Goal: Check status: Check status

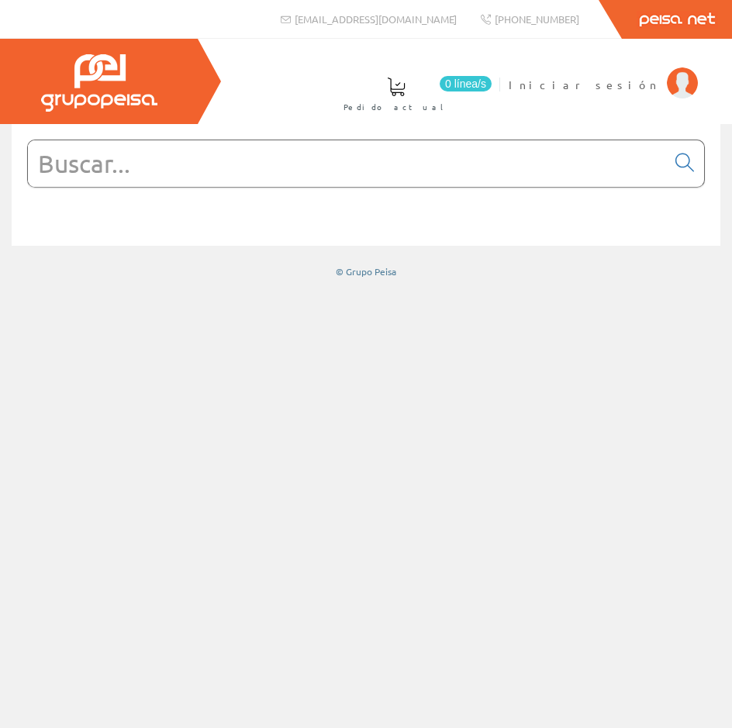
click at [292, 423] on div at bounding box center [366, 426] width 732 height 604
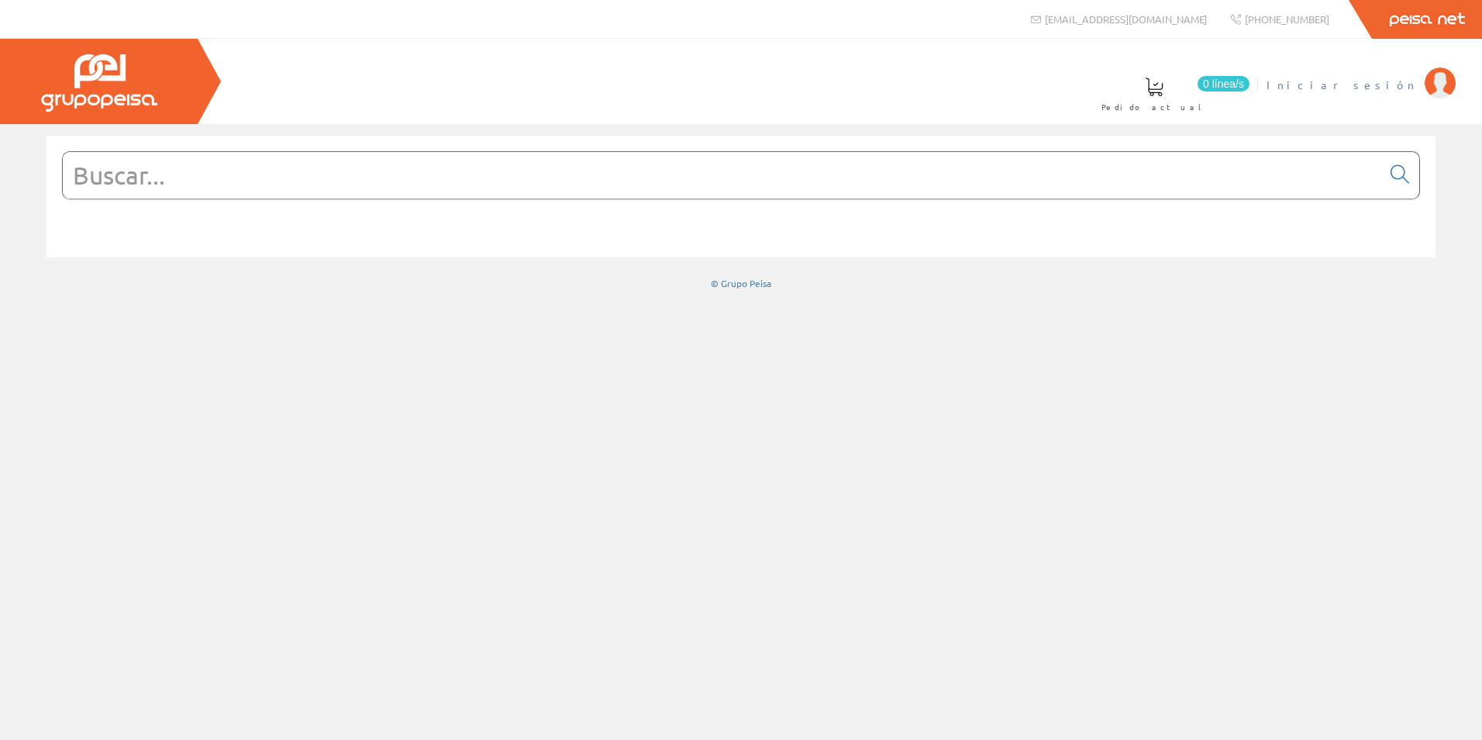
click at [1425, 84] on img at bounding box center [1440, 82] width 31 height 31
click at [1358, 82] on span "[PERSON_NAME]" at bounding box center [1346, 85] width 142 height 16
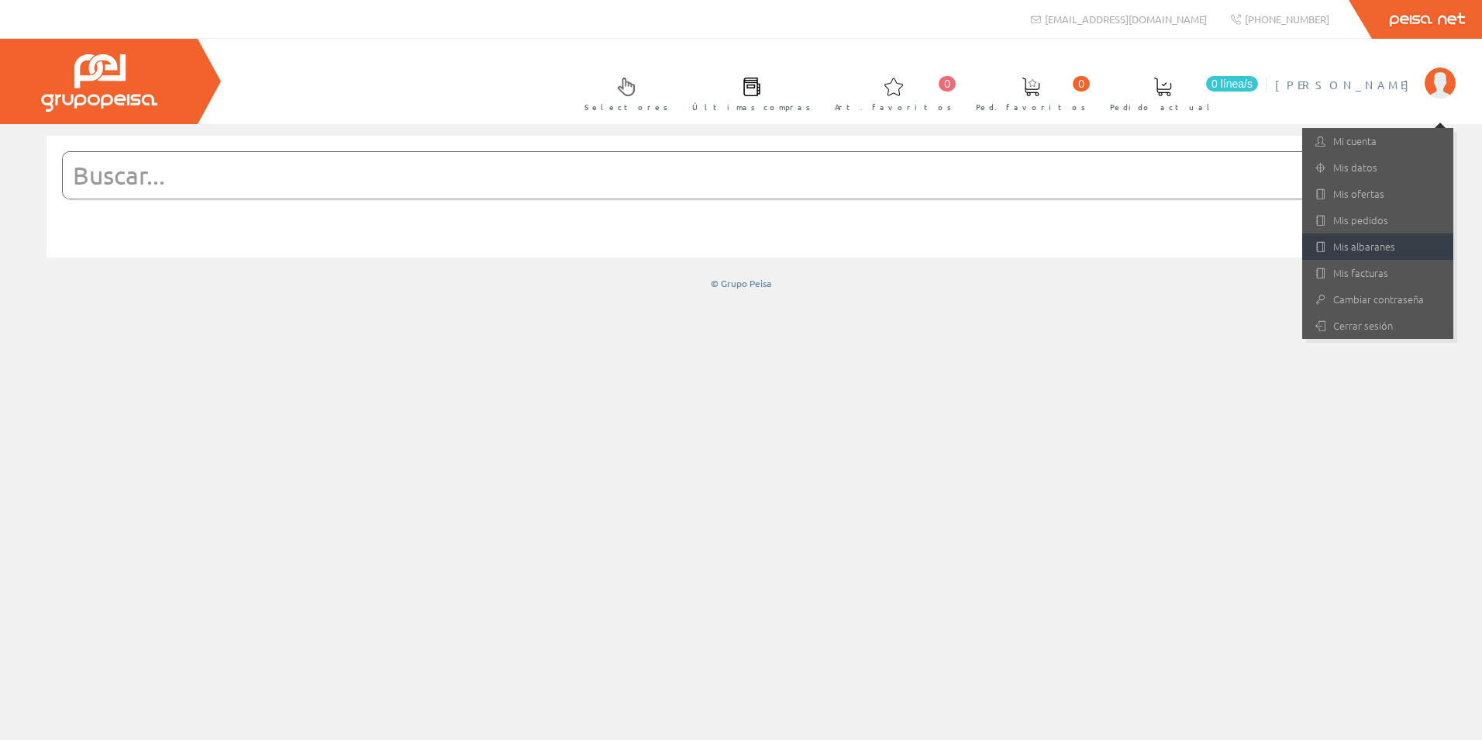
click at [1363, 243] on link "Mis albaranes" at bounding box center [1378, 246] width 151 height 26
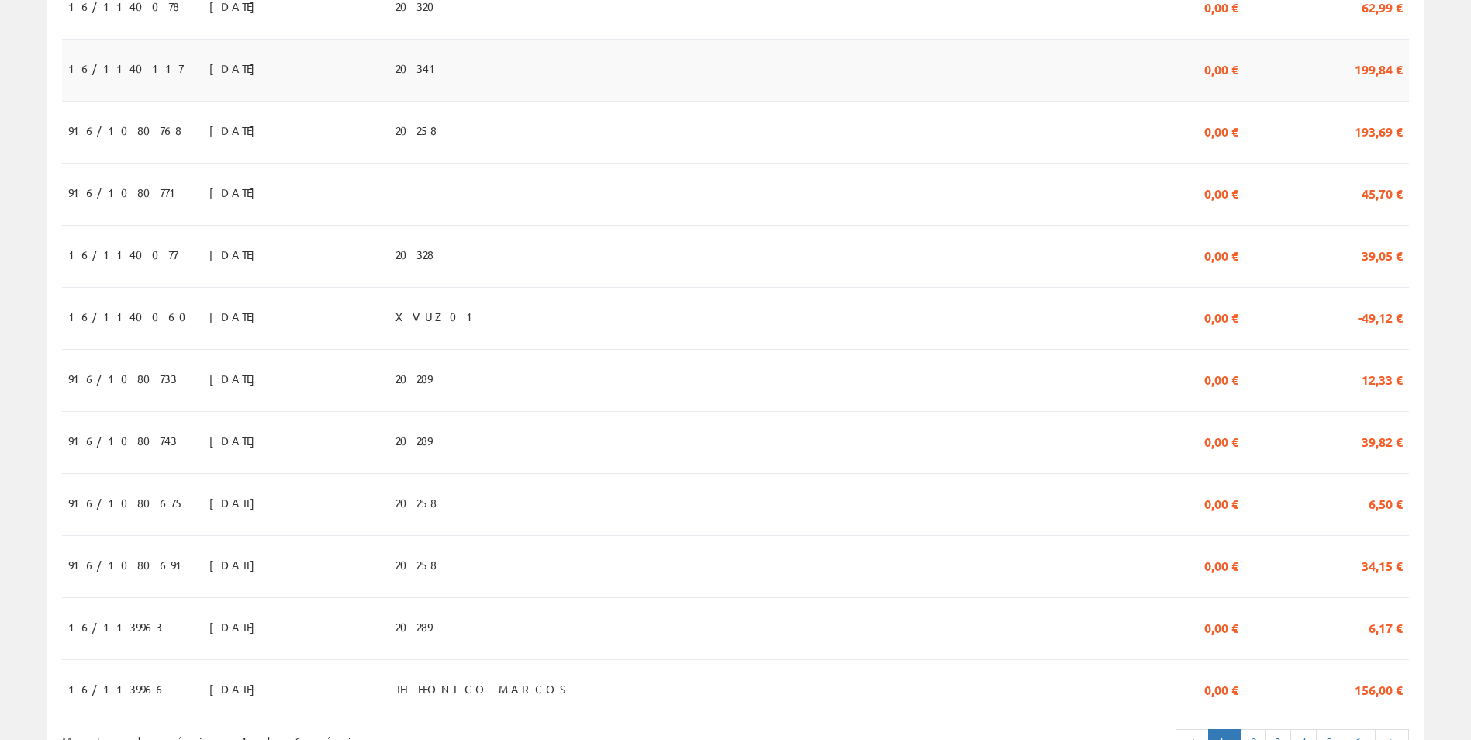
scroll to position [1320, 0]
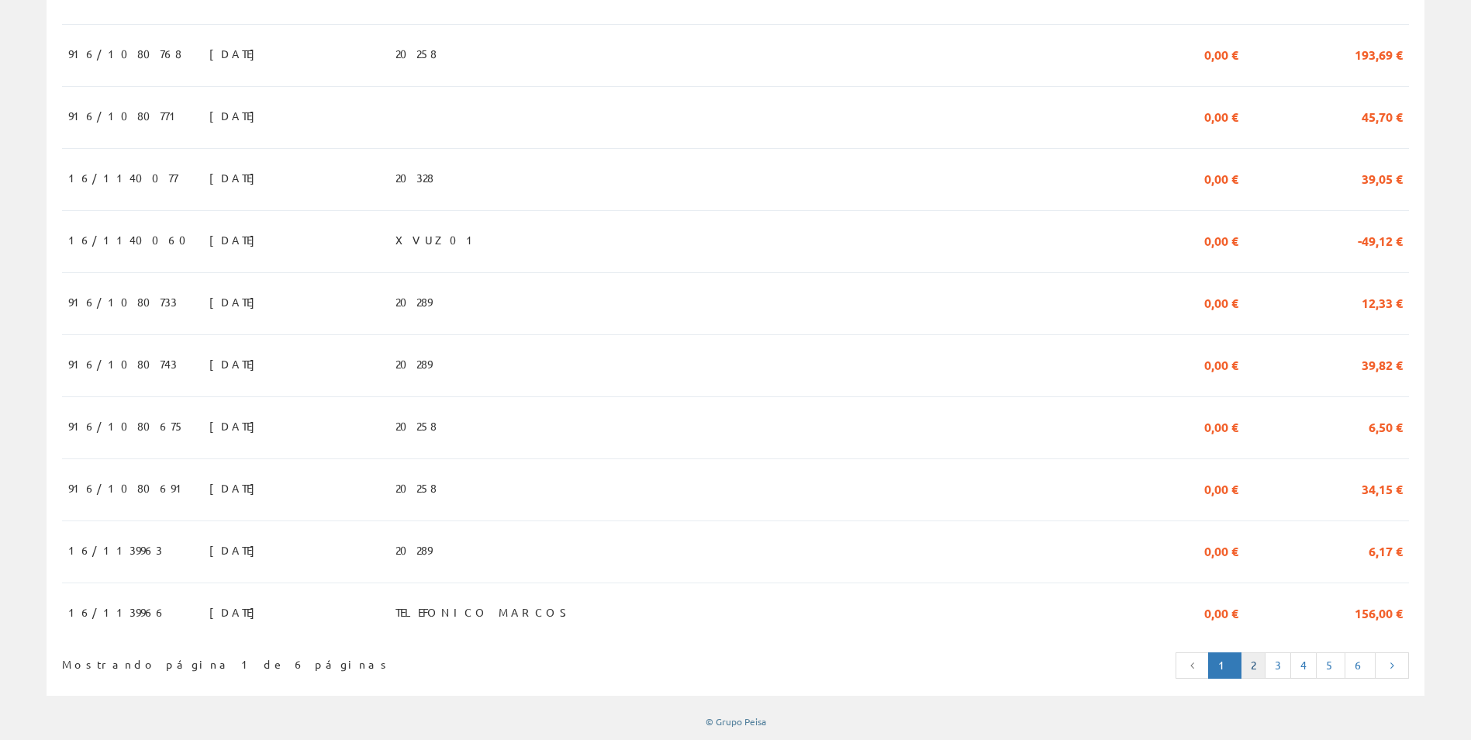
click at [1258, 667] on link "2" at bounding box center [1252, 665] width 25 height 26
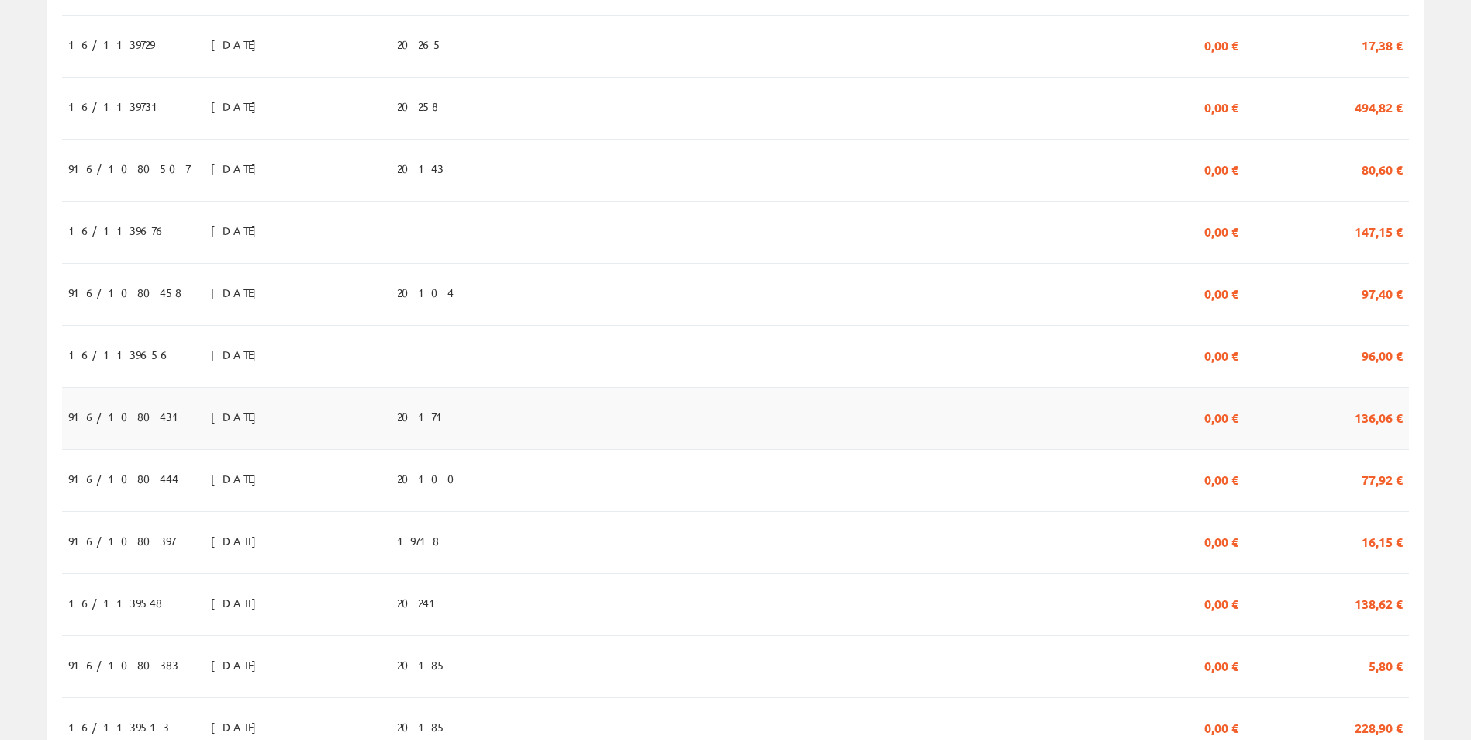
scroll to position [465, 0]
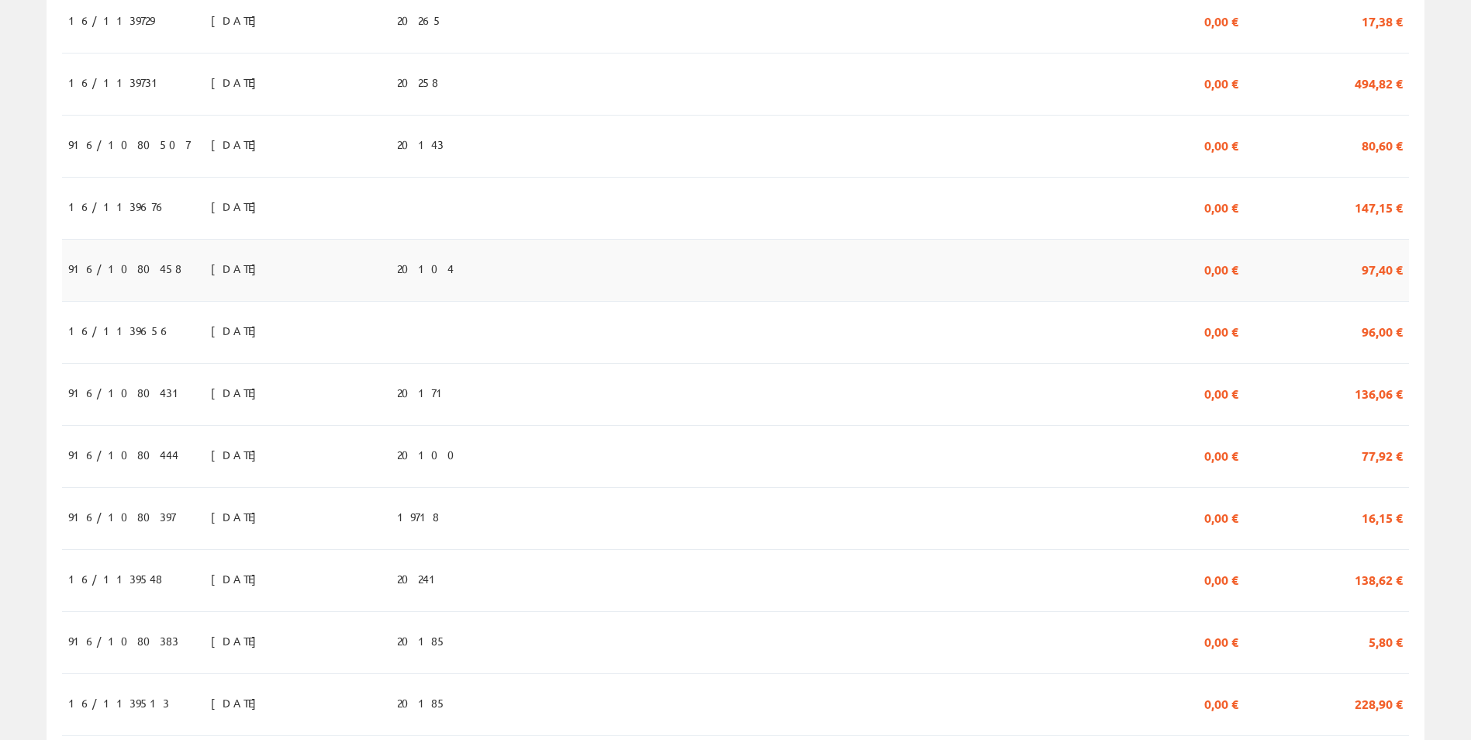
click at [454, 273] on span "20104" at bounding box center [425, 268] width 57 height 26
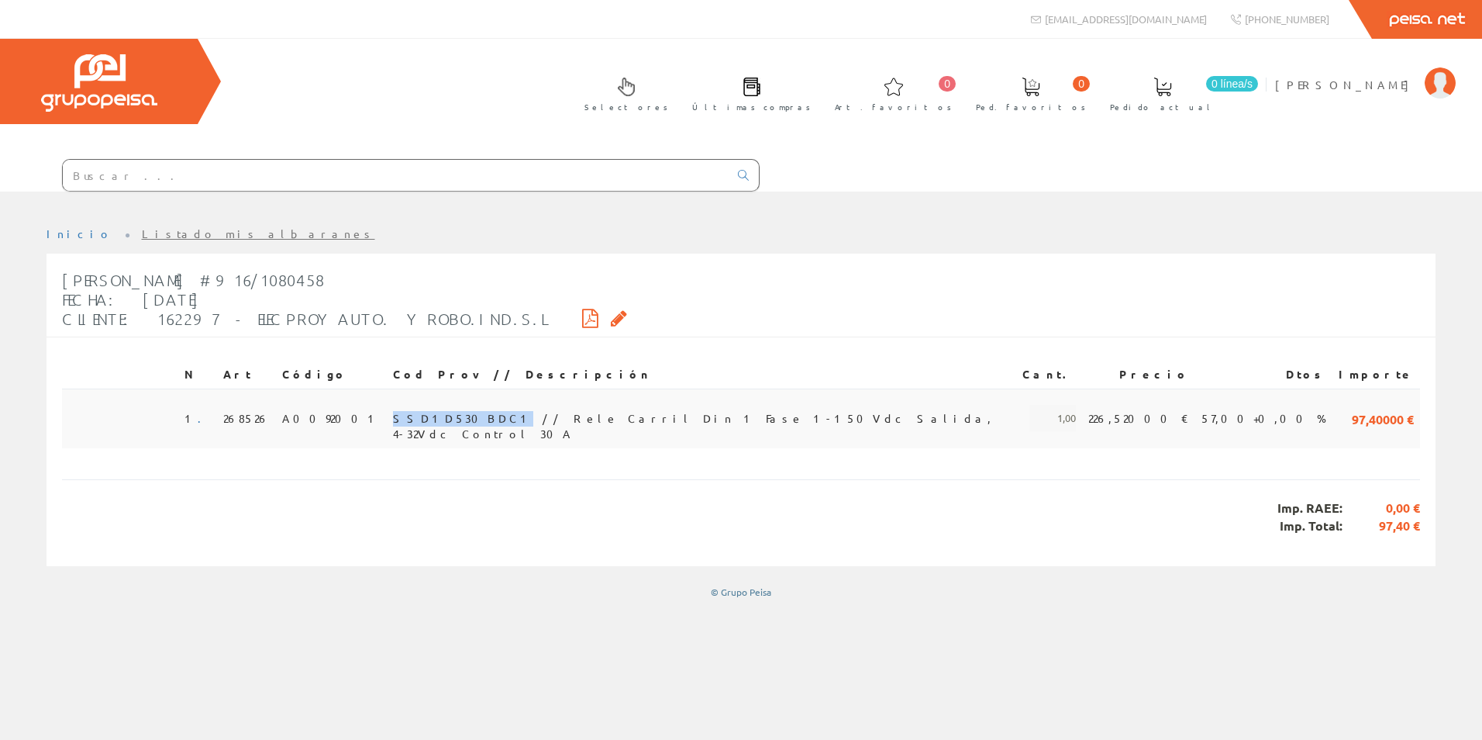
drag, startPoint x: 471, startPoint y: 414, endPoint x: 393, endPoint y: 409, distance: 78.4
click at [393, 409] on span "SSD1D530BDC1 // Rele Carril Din 1 Fase 1-150Vdc Salida, 4-32Vdc Control 30A" at bounding box center [701, 418] width 617 height 26
copy span "SSD1D530BDC1"
click at [582, 312] on icon at bounding box center [590, 317] width 16 height 11
click at [611, 322] on icon at bounding box center [619, 317] width 16 height 11
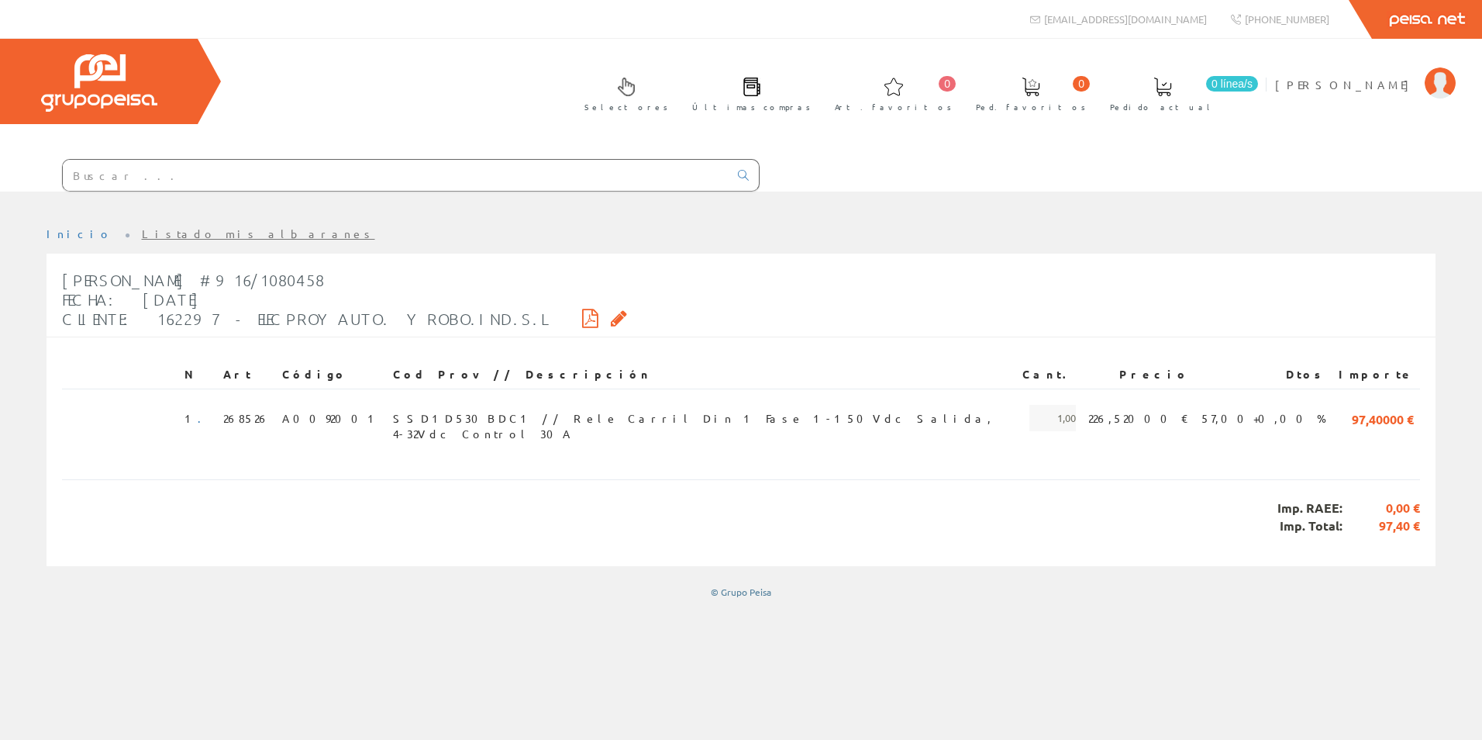
drag, startPoint x: 0, startPoint y: 0, endPoint x: 499, endPoint y: 313, distance: 589.4
click at [611, 312] on icon at bounding box center [619, 317] width 16 height 11
